Goal: Information Seeking & Learning: Learn about a topic

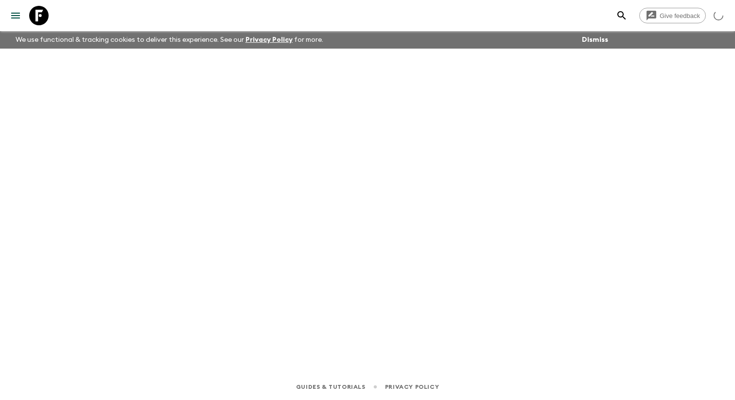
click at [16, 10] on icon "menu" at bounding box center [16, 16] width 12 height 12
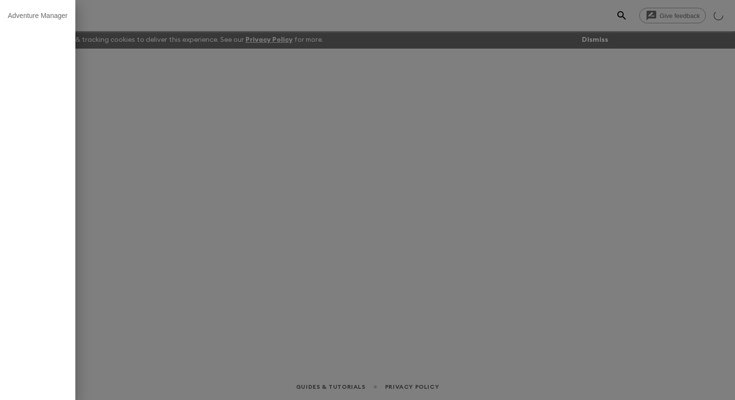
click at [141, 13] on div at bounding box center [367, 200] width 735 height 400
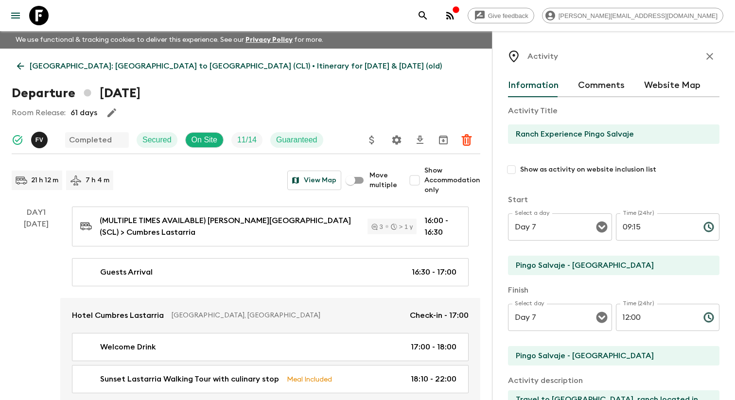
click at [15, 14] on icon "menu" at bounding box center [16, 16] width 12 height 12
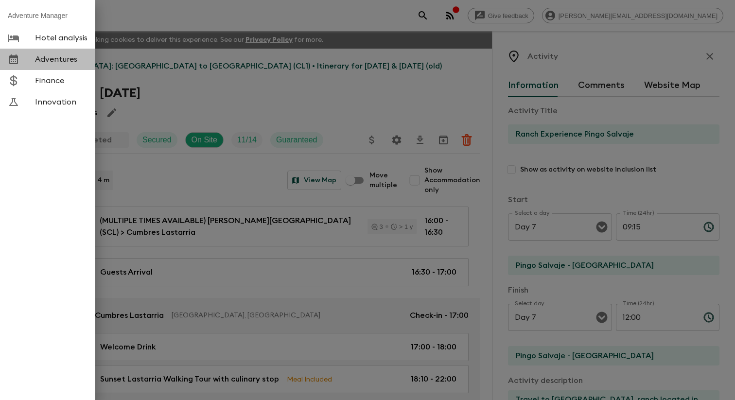
click at [51, 57] on span "Adventures" at bounding box center [61, 59] width 53 height 10
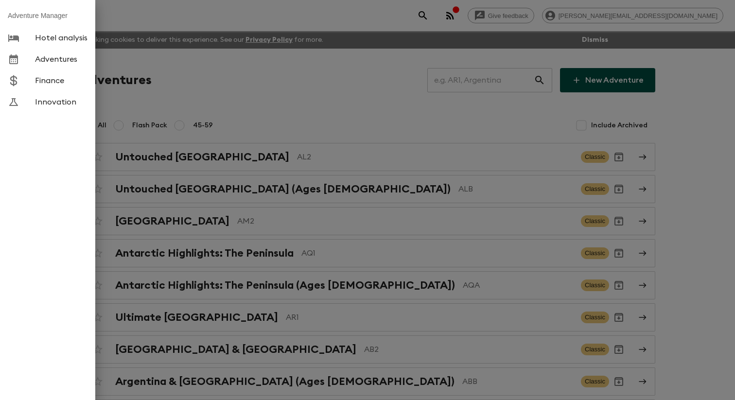
click at [167, 68] on div at bounding box center [367, 200] width 735 height 400
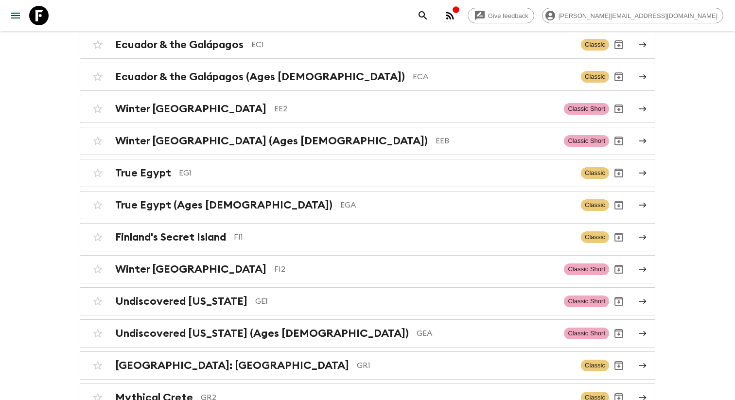
scroll to position [1175, 0]
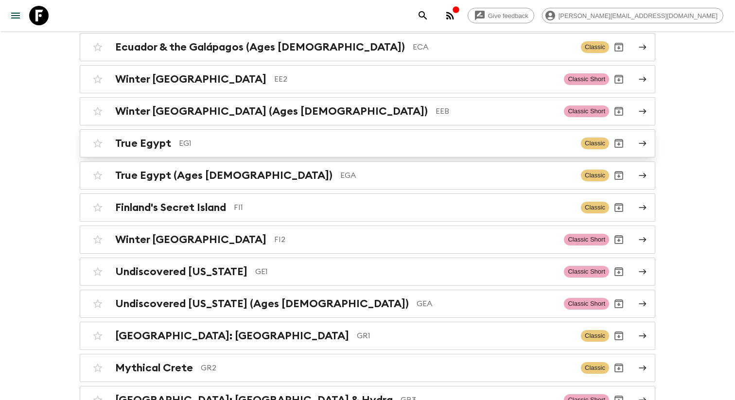
click at [170, 150] on h2 "True Egypt" at bounding box center [143, 143] width 56 height 13
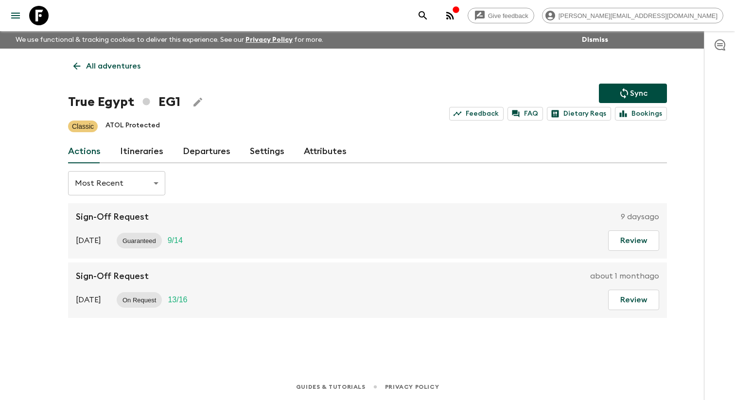
click at [139, 157] on link "Itineraries" at bounding box center [141, 151] width 43 height 23
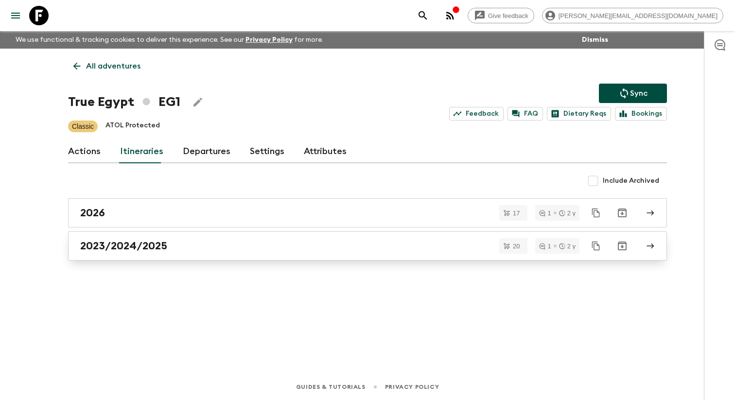
click at [153, 252] on h2 "2023/2024/2025" at bounding box center [123, 246] width 87 height 13
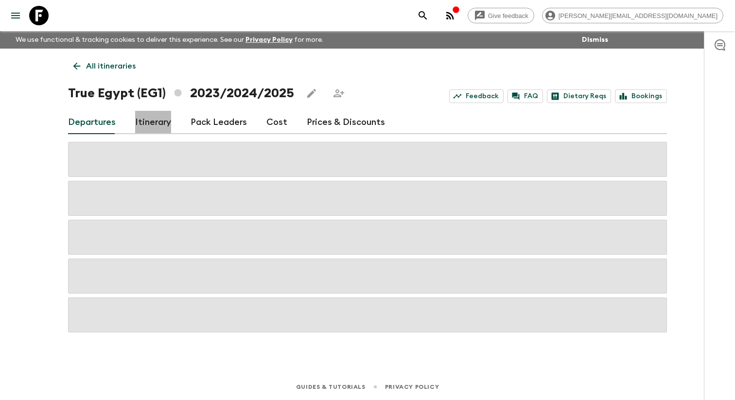
click at [157, 121] on link "Itinerary" at bounding box center [153, 122] width 36 height 23
